Goal: Information Seeking & Learning: Check status

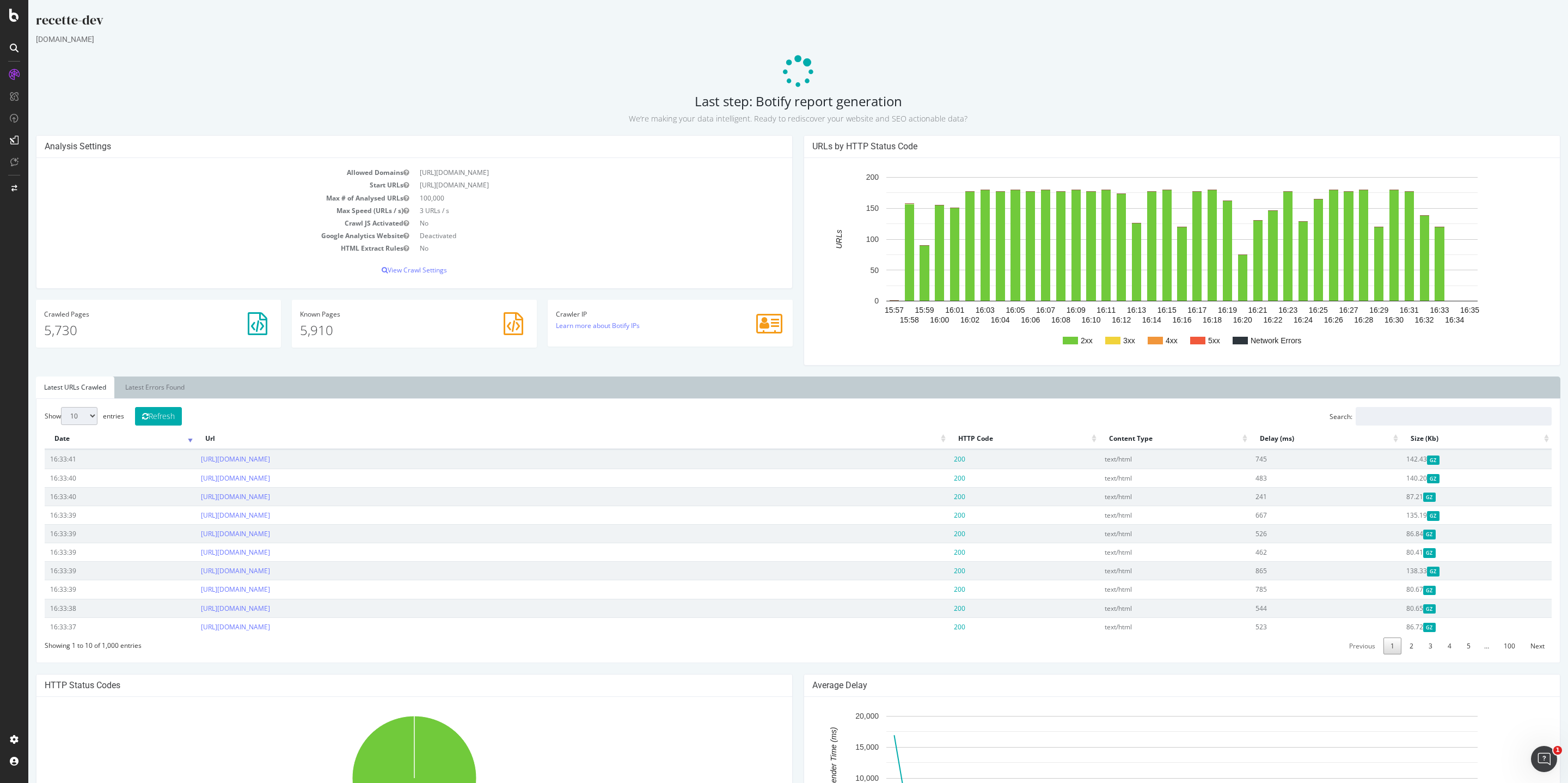
click at [20, 71] on div at bounding box center [14, 75] width 18 height 18
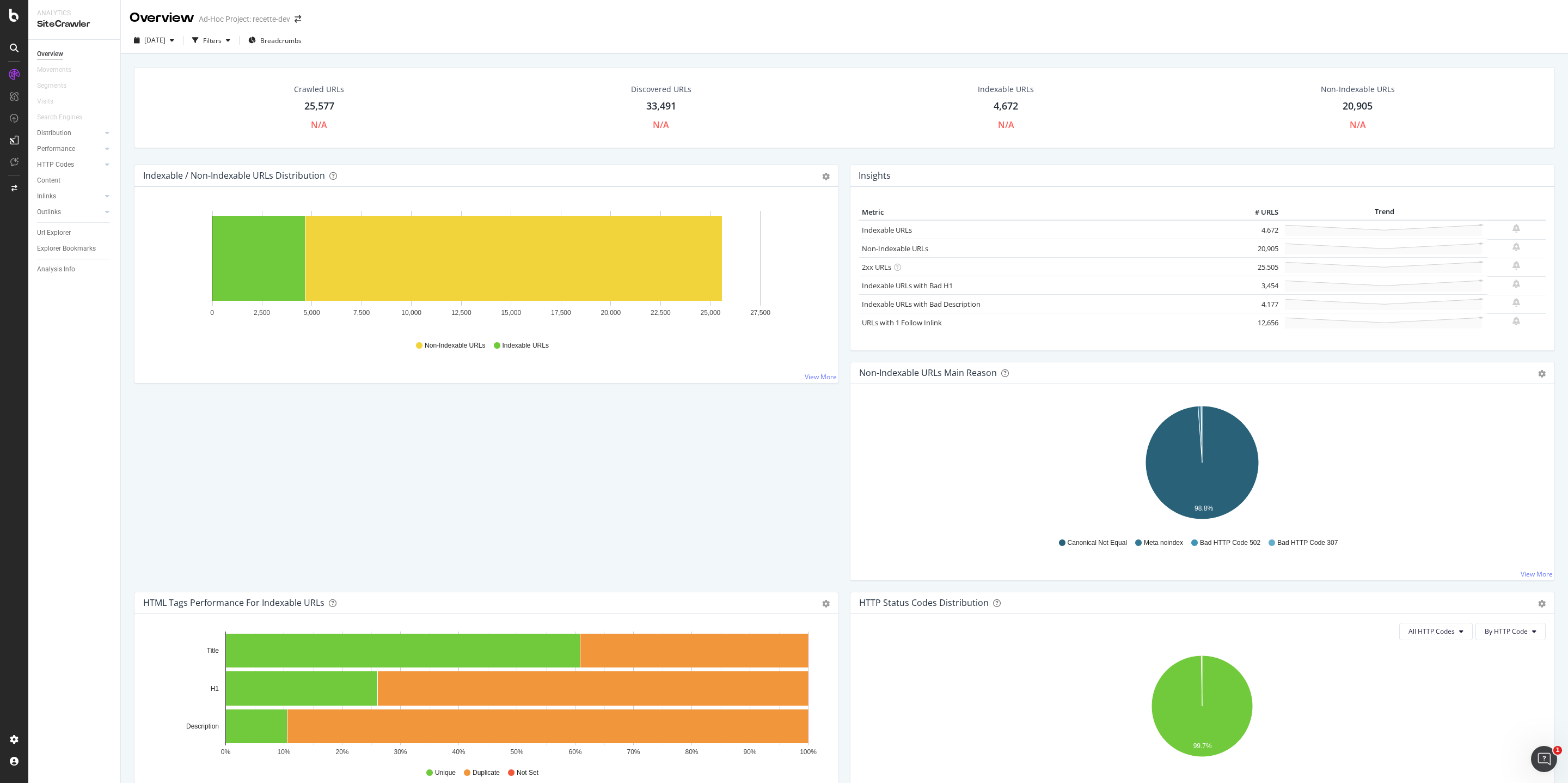
click at [16, 71] on icon at bounding box center [14, 74] width 11 height 11
click at [17, 20] on icon at bounding box center [14, 15] width 10 height 13
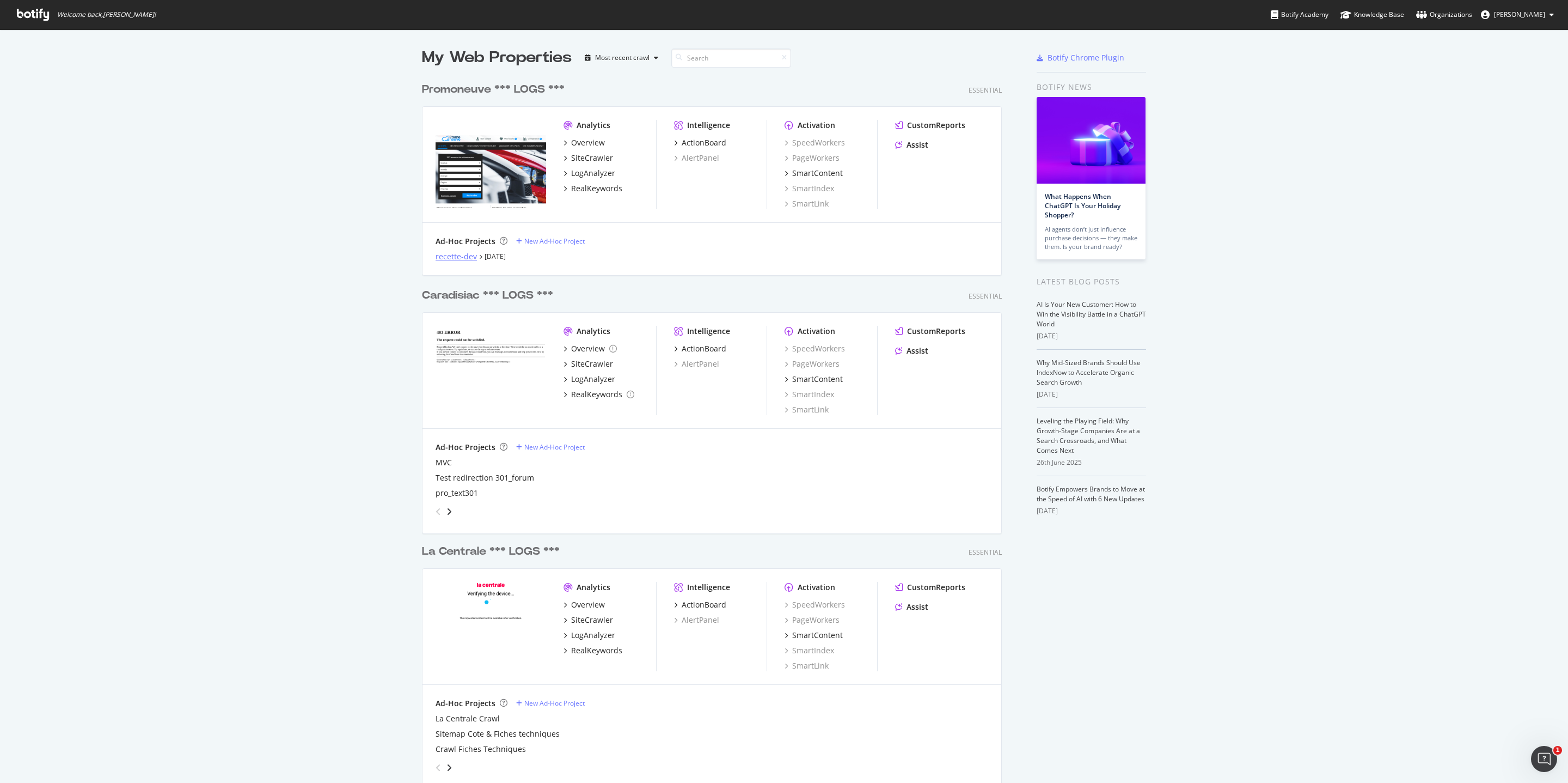
click at [458, 258] on div "recette-dev" at bounding box center [457, 256] width 42 height 11
